Goal: Information Seeking & Learning: Understand process/instructions

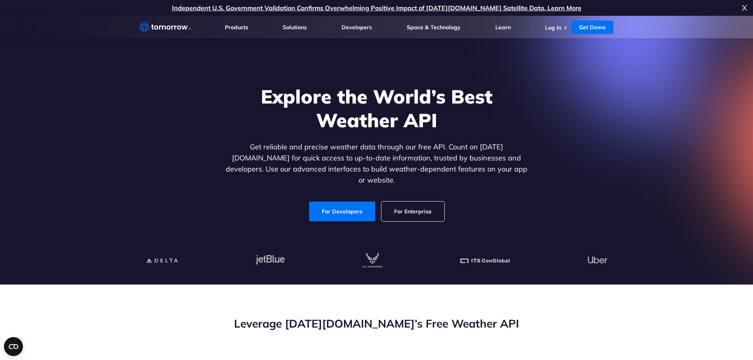
click at [182, 29] on icon "Weather Intelligence Solutions" at bounding box center [165, 27] width 51 height 10
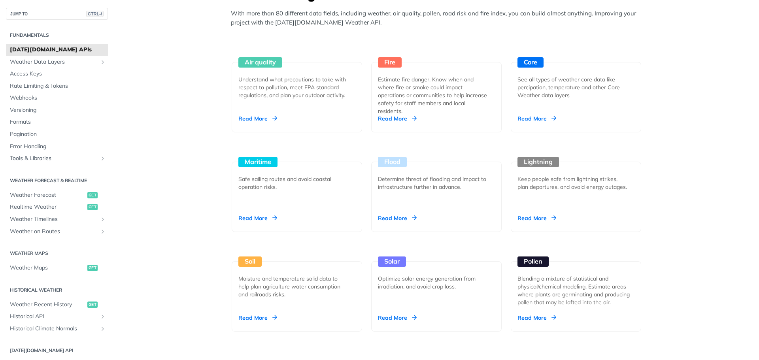
scroll to position [732, 0]
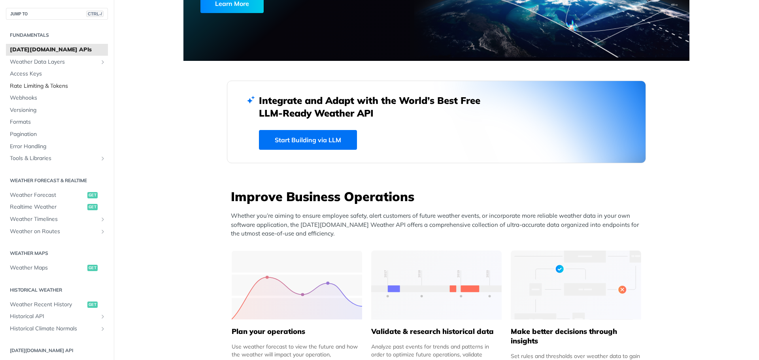
scroll to position [138, 0]
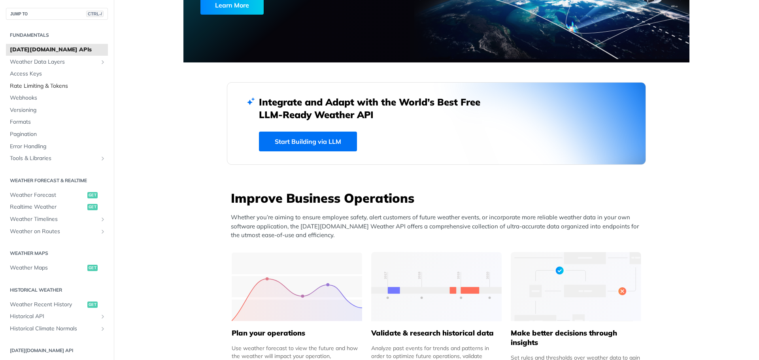
click at [66, 88] on span "Rate Limiting & Tokens" at bounding box center [58, 86] width 96 height 8
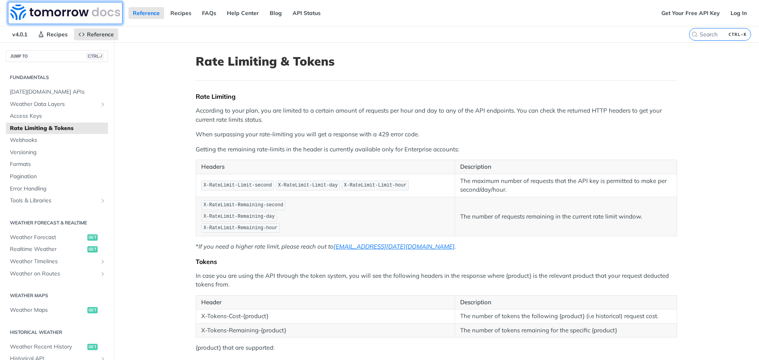
click at [70, 18] on img at bounding box center [65, 12] width 110 height 16
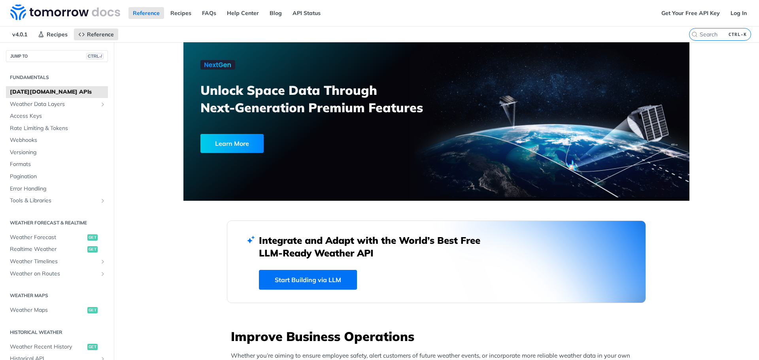
click at [226, 137] on div "Learn More" at bounding box center [232, 143] width 63 height 19
